Goal: Transaction & Acquisition: Purchase product/service

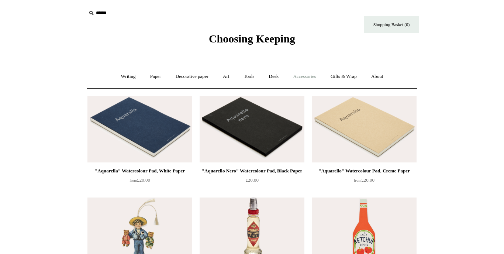
click at [301, 79] on link "Accessories +" at bounding box center [305, 77] width 36 height 20
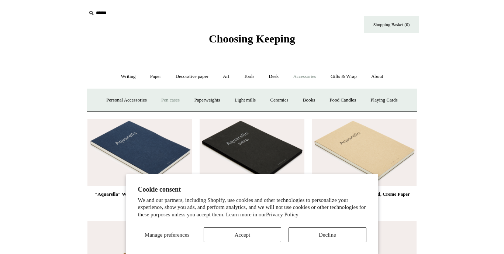
click at [170, 102] on link "Pen cases" at bounding box center [171, 100] width 32 height 20
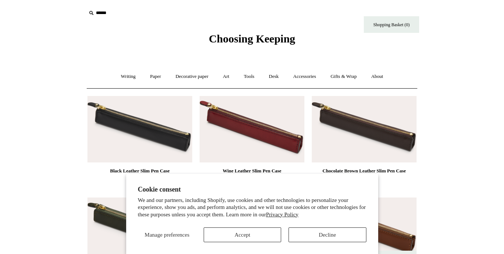
click at [240, 233] on button "Accept" at bounding box center [242, 234] width 77 height 15
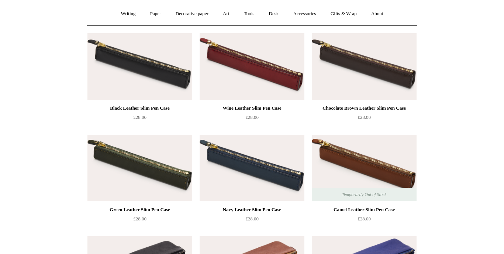
scroll to position [62, 0]
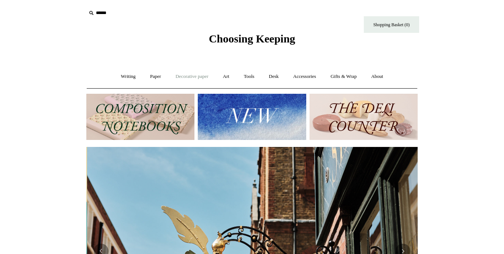
scroll to position [0, 331]
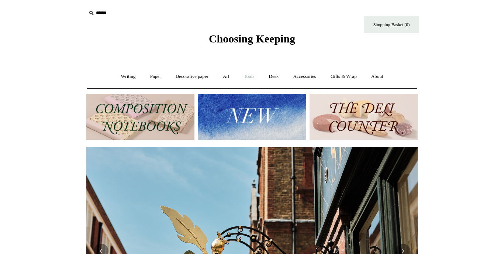
click at [253, 80] on link "Tools +" at bounding box center [249, 77] width 24 height 20
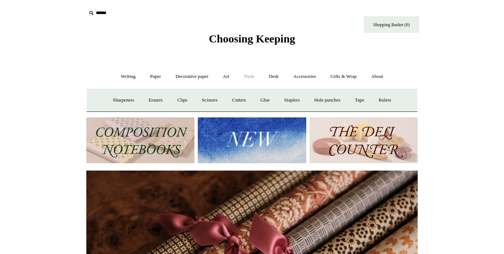
scroll to position [0, 663]
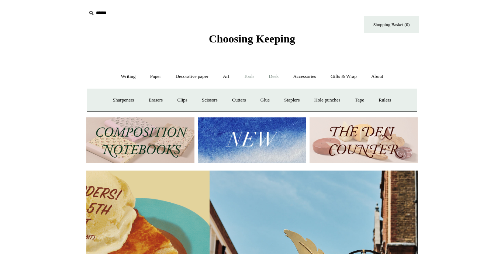
click at [278, 82] on link "Desk +" at bounding box center [273, 77] width 23 height 20
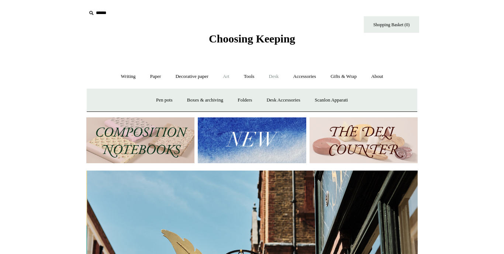
scroll to position [0, 331]
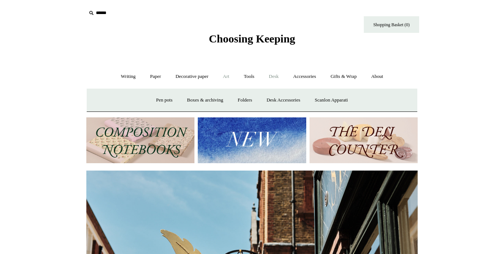
click at [230, 83] on link "Art +" at bounding box center [226, 77] width 20 height 20
click at [241, 82] on link "Tools +" at bounding box center [249, 77] width 24 height 20
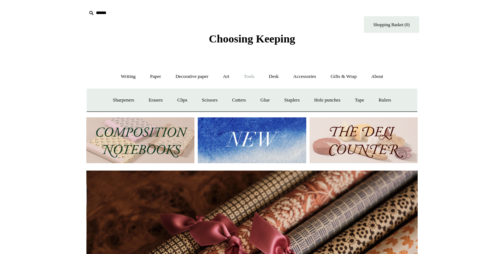
scroll to position [0, 663]
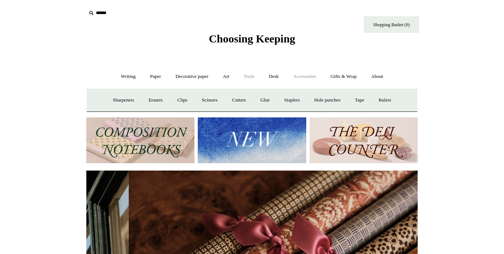
click at [298, 76] on link "Accessories +" at bounding box center [305, 77] width 36 height 20
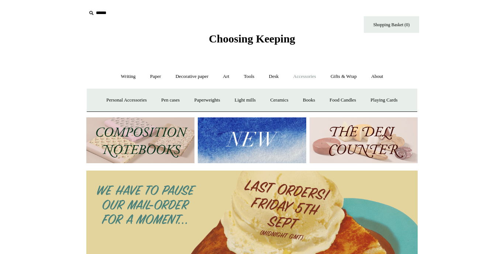
scroll to position [0, 0]
click at [158, 96] on link "Pen cases" at bounding box center [171, 100] width 32 height 20
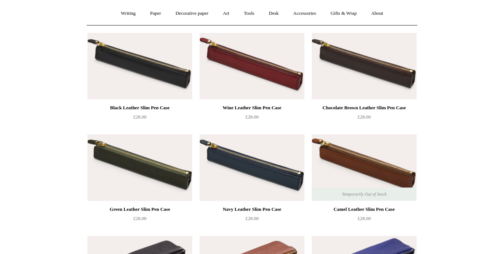
scroll to position [62, 0]
